Goal: Complete application form: Complete application form

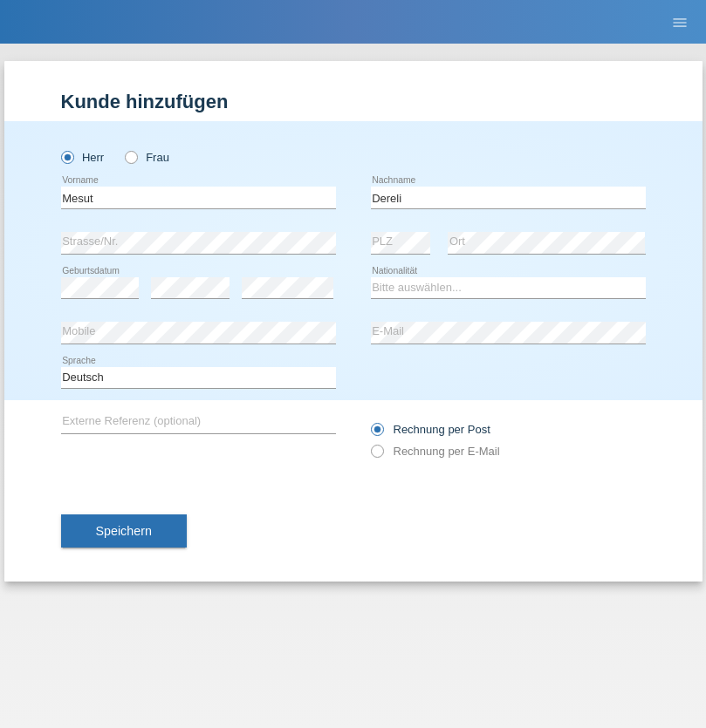
type input "Dereli"
select select "TR"
select select "C"
select select "17"
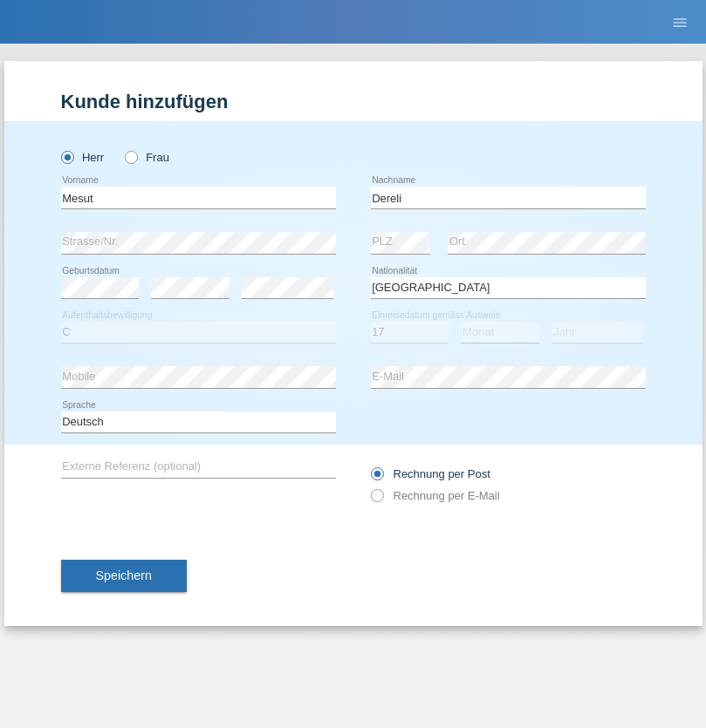
select select "04"
select select "1990"
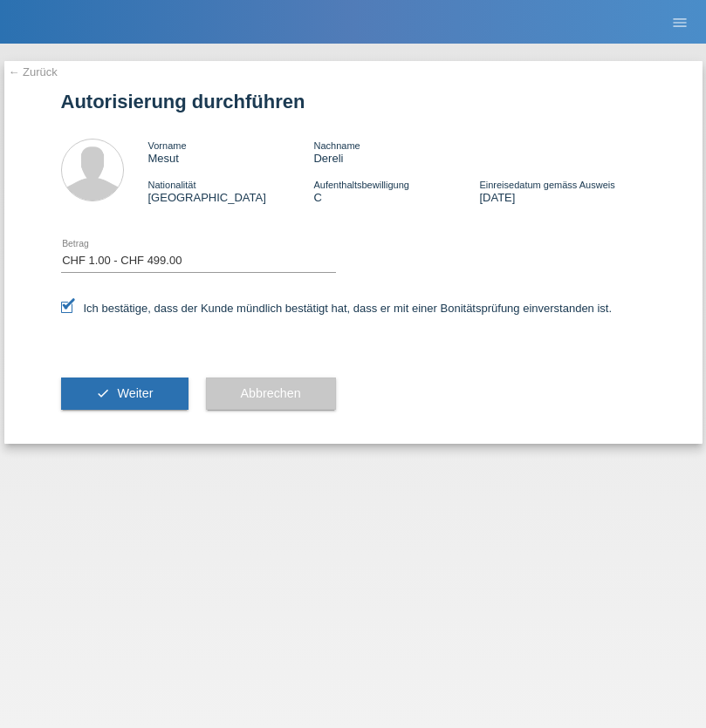
select select "1"
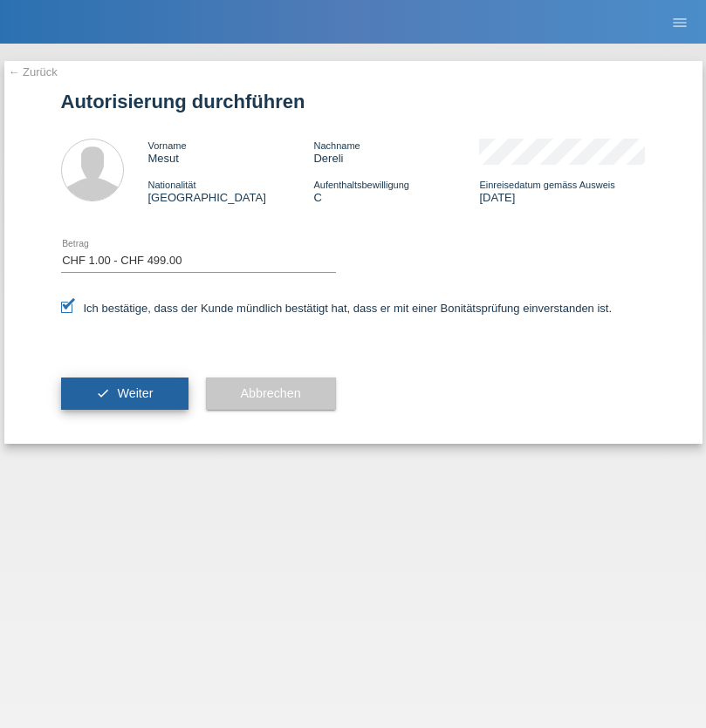
click at [124, 393] on span "Weiter" at bounding box center [135, 393] width 36 height 14
